Goal: Navigation & Orientation: Find specific page/section

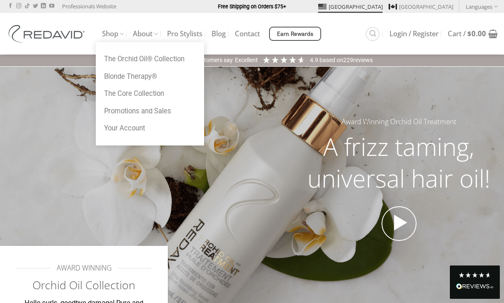
click at [105, 33] on link "Shop" at bounding box center [113, 34] width 22 height 16
click at [110, 57] on link "The Orchid Oil® Collection" at bounding box center [150, 59] width 108 height 18
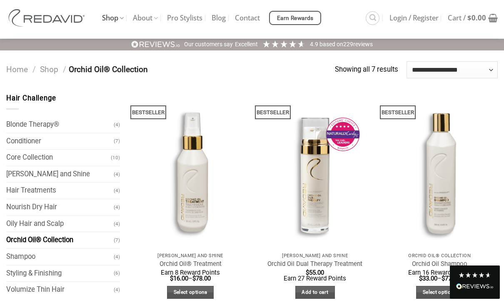
scroll to position [18, 0]
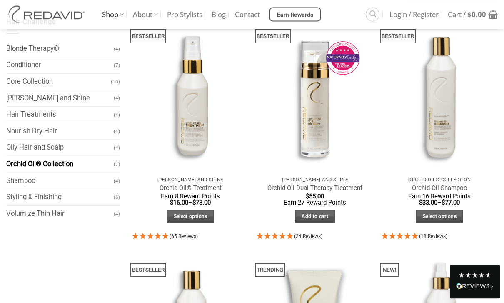
click at [31, 211] on link "Volumize Thin Hair" at bounding box center [60, 214] width 108 height 16
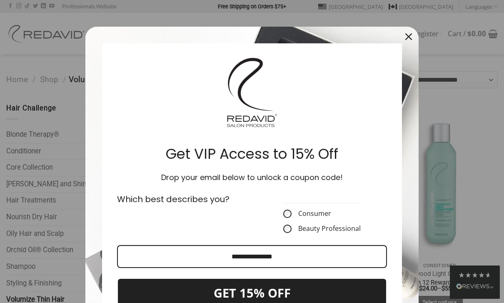
click at [410, 35] on icon "close icon" at bounding box center [408, 36] width 7 height 7
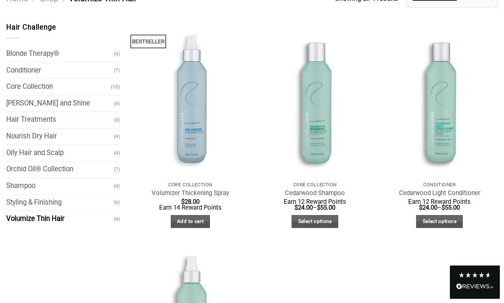
scroll to position [80, 0]
click at [35, 101] on link "[PERSON_NAME] and Shine" at bounding box center [60, 104] width 108 height 16
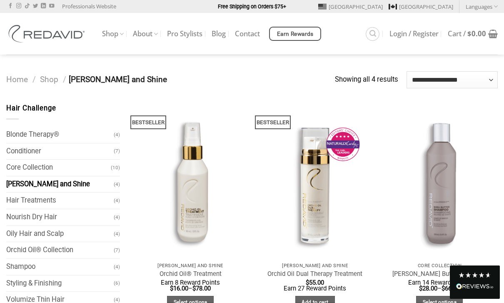
click at [22, 216] on link "Nourish Dry Hair" at bounding box center [60, 217] width 108 height 16
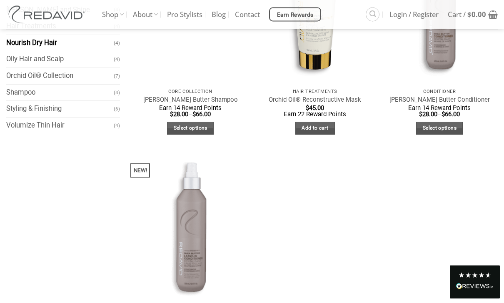
scroll to position [170, 0]
